Goal: Information Seeking & Learning: Find specific page/section

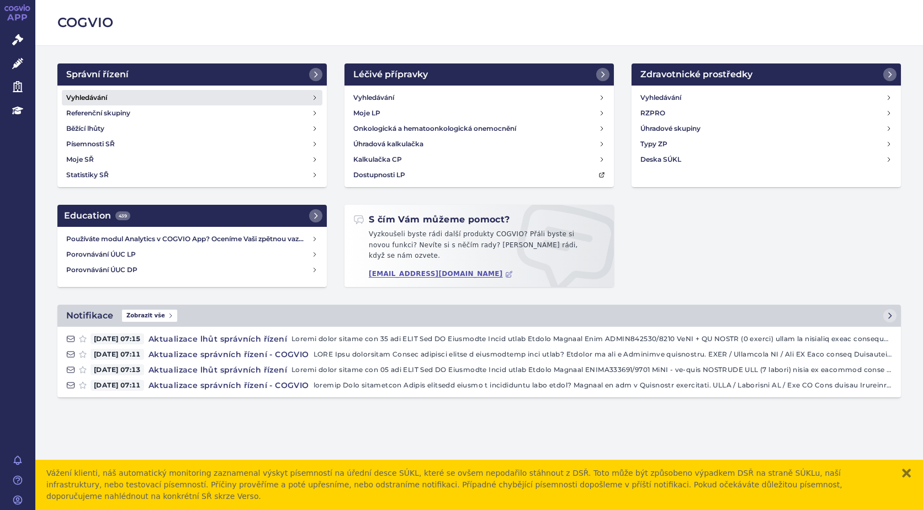
click at [84, 96] on h4 "Vyhledávání" at bounding box center [86, 97] width 41 height 11
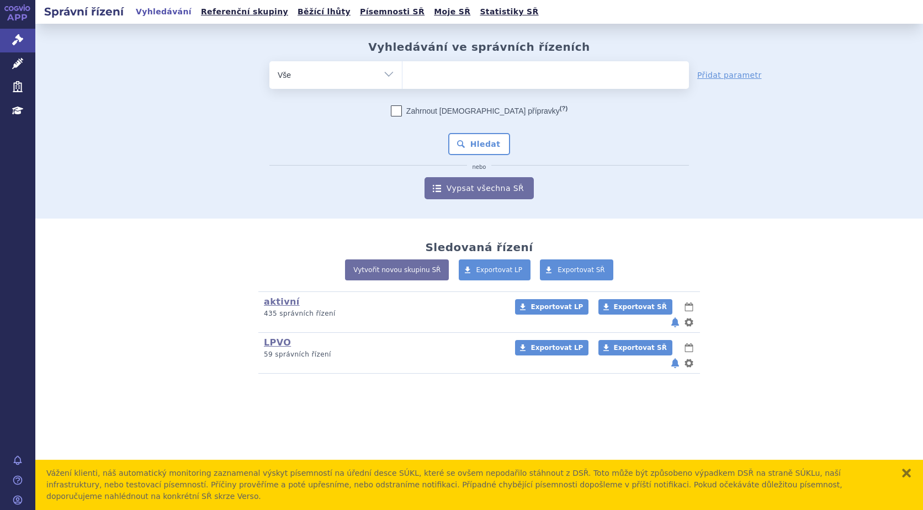
click at [452, 72] on ul at bounding box center [546, 72] width 287 height 23
click at [403, 72] on select at bounding box center [402, 75] width 1 height 28
type input "ey"
type input "eyl"
type input "eyle"
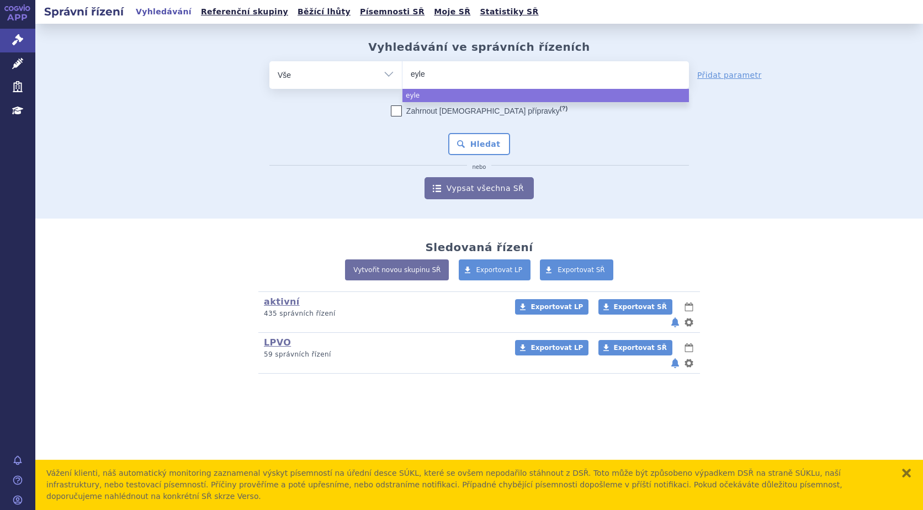
type input "[MEDICAL_DATA]"
select select "[MEDICAL_DATA]"
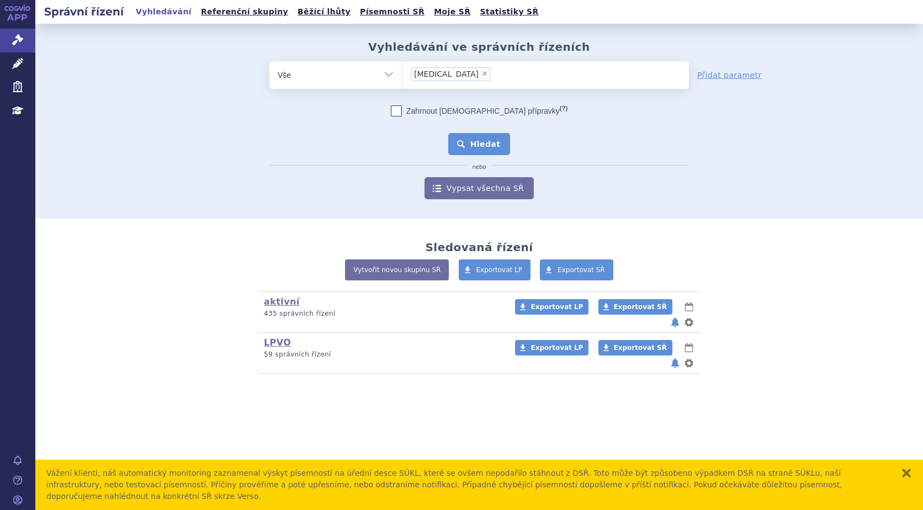
click at [496, 141] on button "Hledat" at bounding box center [479, 144] width 62 height 22
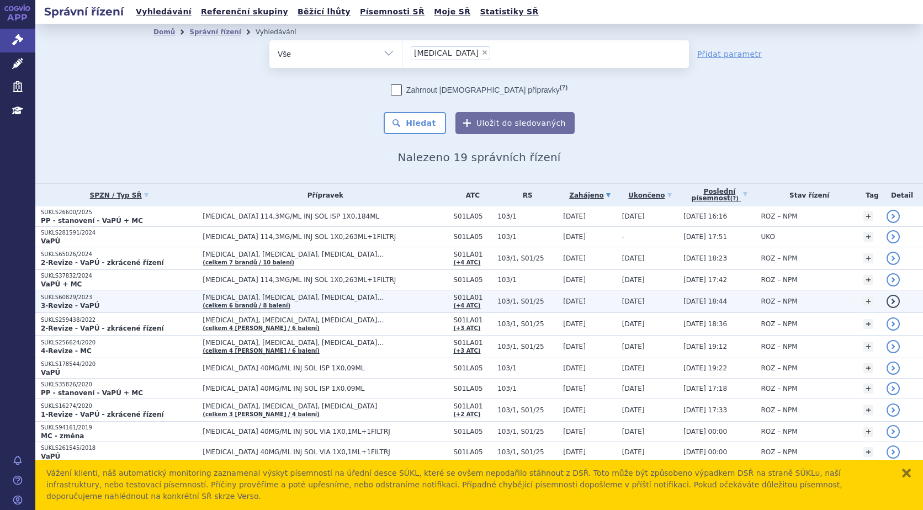
click at [80, 304] on strong "3-Revize - VaPÚ" at bounding box center [70, 306] width 59 height 8
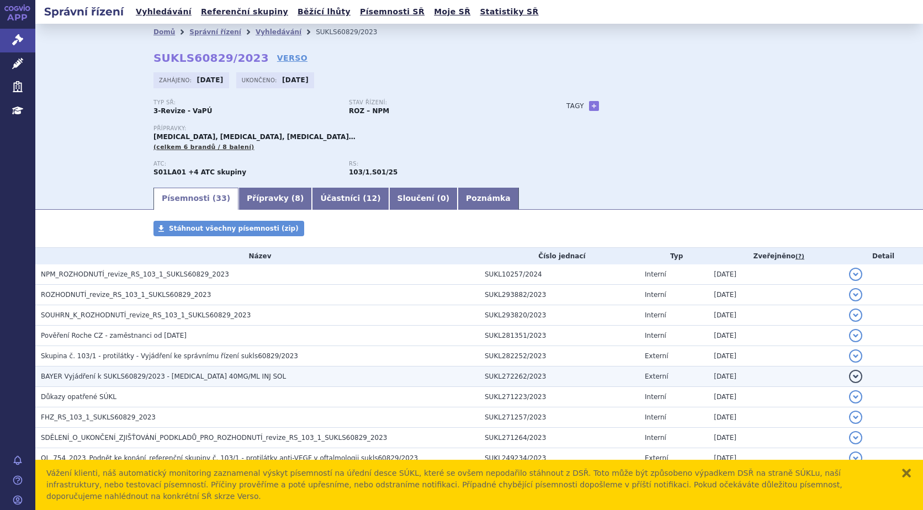
scroll to position [55, 0]
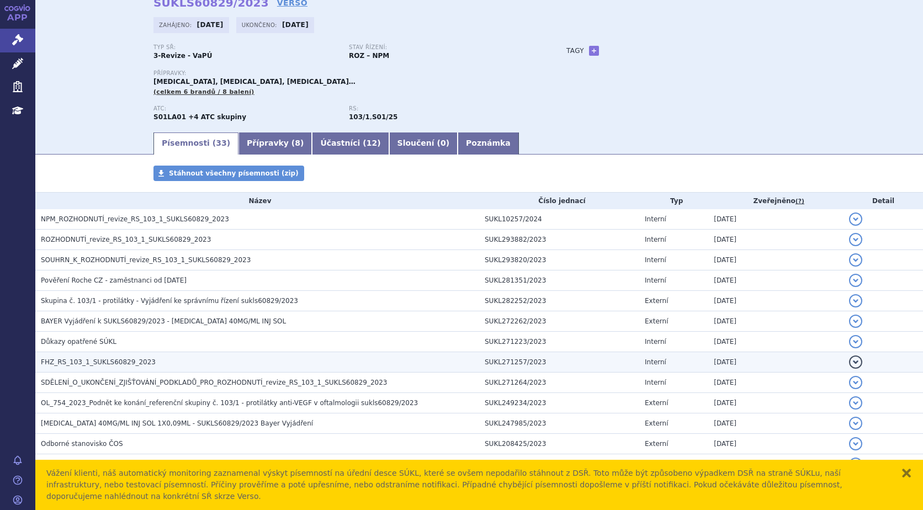
click at [80, 359] on span "FHZ_RS_103_1_SUKLS60829_2023" at bounding box center [98, 362] width 115 height 8
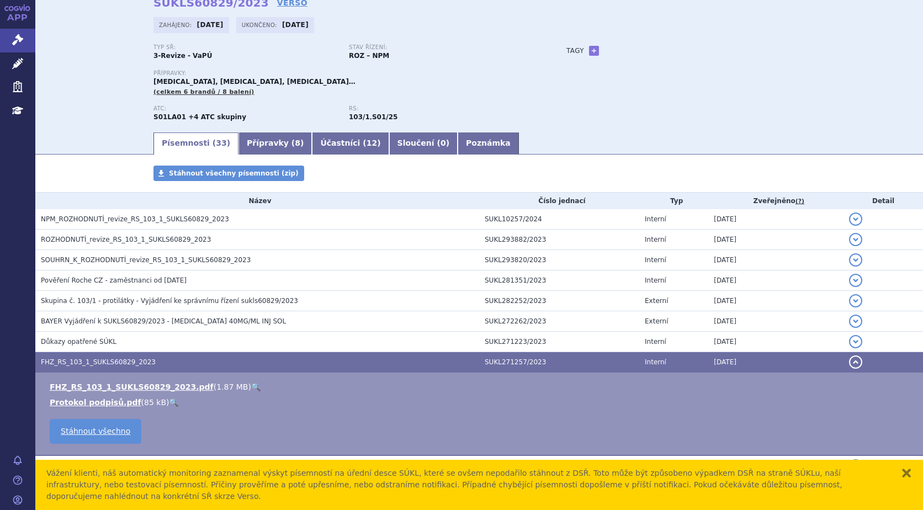
click at [251, 386] on link "🔍" at bounding box center [255, 387] width 9 height 9
